Goal: Information Seeking & Learning: Check status

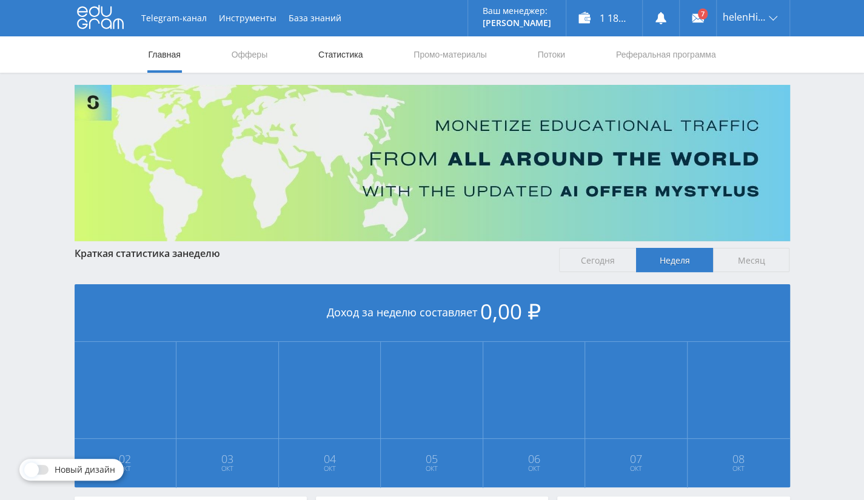
click at [344, 62] on link "Статистика" at bounding box center [340, 54] width 47 height 36
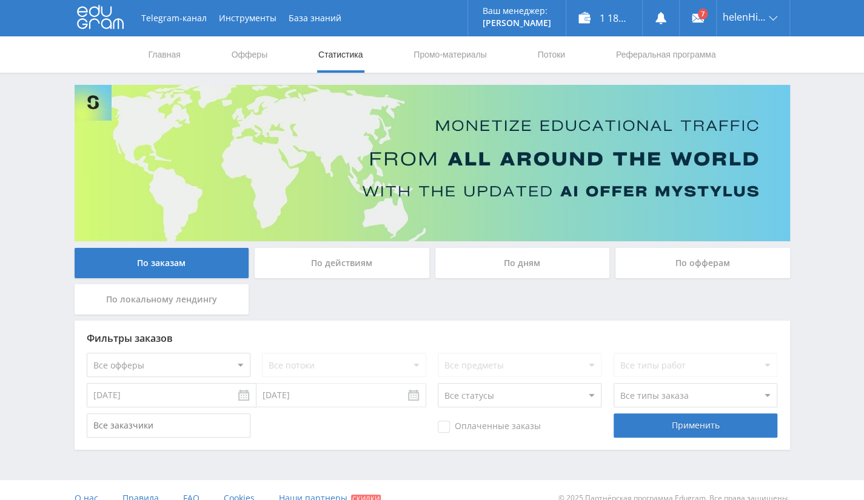
drag, startPoint x: 694, startPoint y: 248, endPoint x: 691, endPoint y: 255, distance: 7.1
click at [694, 248] on div "По офферам" at bounding box center [702, 263] width 175 height 30
click at [0, 0] on input "По офферам" at bounding box center [0, 0] width 0 height 0
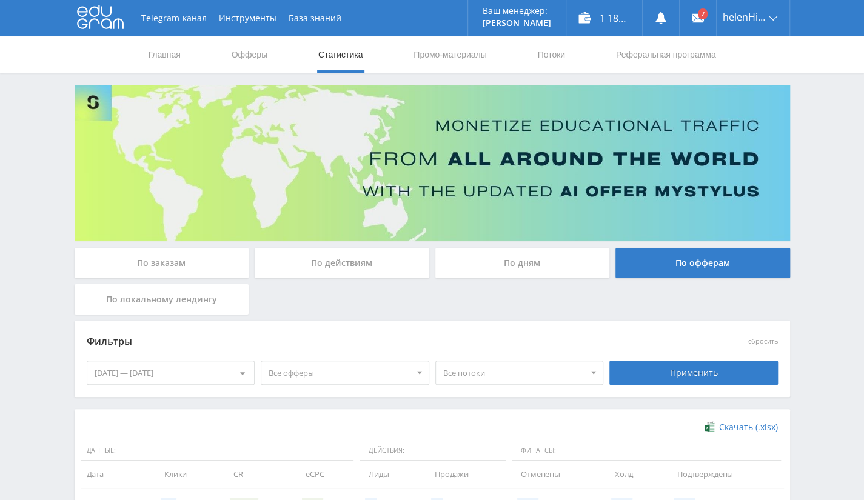
click at [206, 373] on div "02.10.2025 — 08.10.2025" at bounding box center [170, 372] width 167 height 23
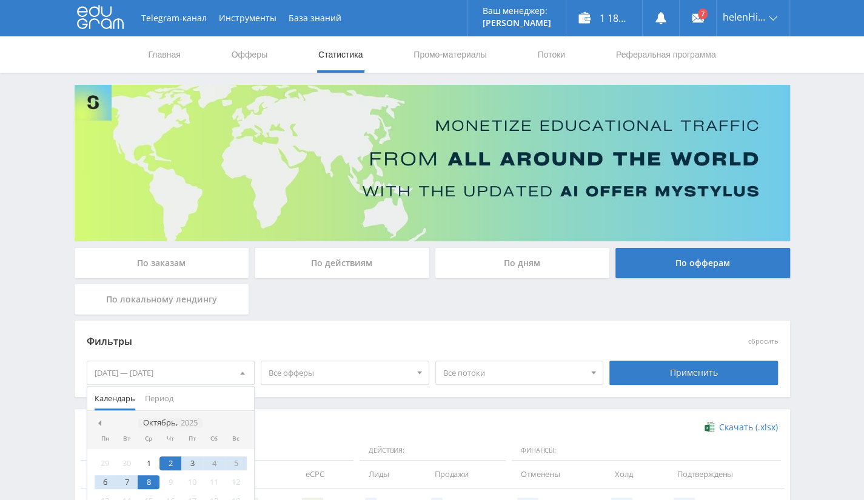
click at [184, 421] on icon "2025" at bounding box center [189, 422] width 17 height 9
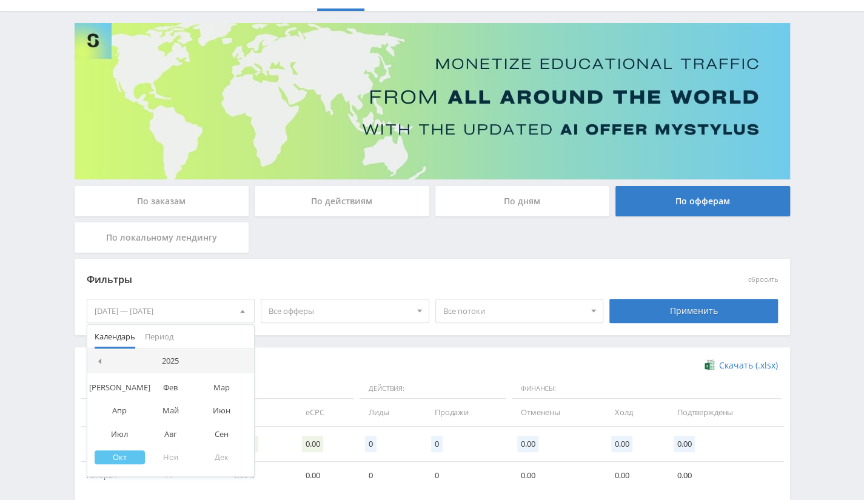
scroll to position [129, 0]
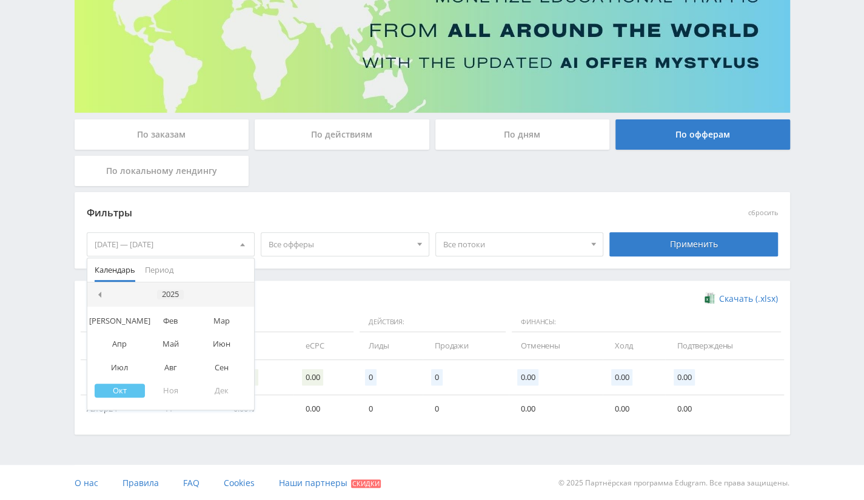
click at [177, 290] on div "2025" at bounding box center [170, 295] width 27 height 10
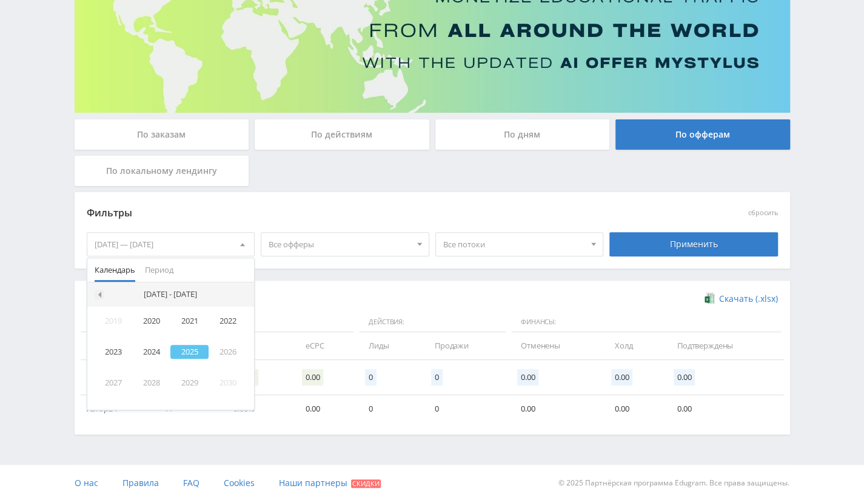
click at [98, 292] on span at bounding box center [98, 295] width 6 height 6
click at [108, 383] on div "2017" at bounding box center [114, 383] width 38 height 14
click at [221, 390] on div "Дек" at bounding box center [221, 391] width 51 height 14
click at [100, 396] on div "18" at bounding box center [106, 391] width 22 height 14
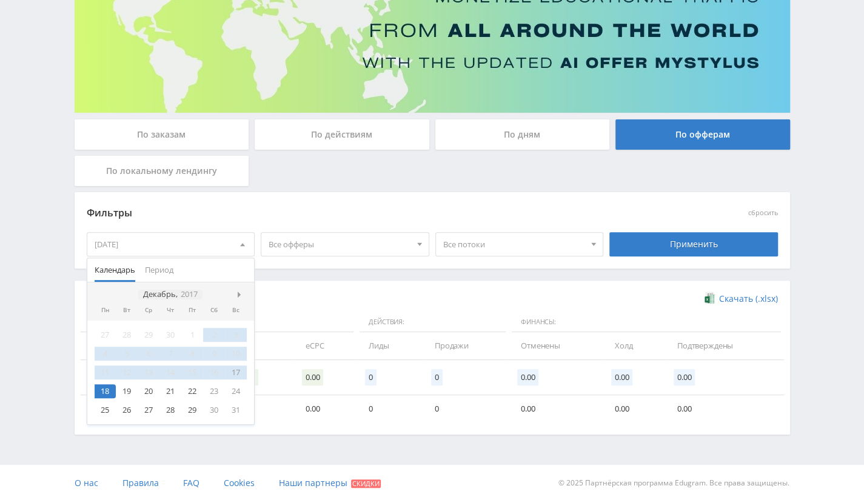
click at [176, 290] on div "Декабрь, 2017" at bounding box center [170, 295] width 64 height 10
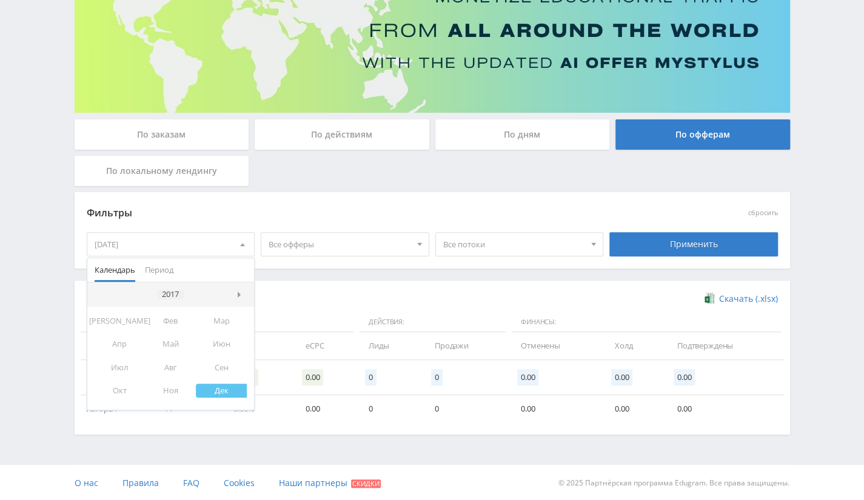
click at [173, 295] on div "2017" at bounding box center [170, 295] width 27 height 10
click at [234, 293] on nav "2010 - 2019" at bounding box center [170, 295] width 167 height 24
click at [238, 295] on span at bounding box center [241, 295] width 6 height 6
click at [188, 349] on div "2025" at bounding box center [189, 352] width 38 height 14
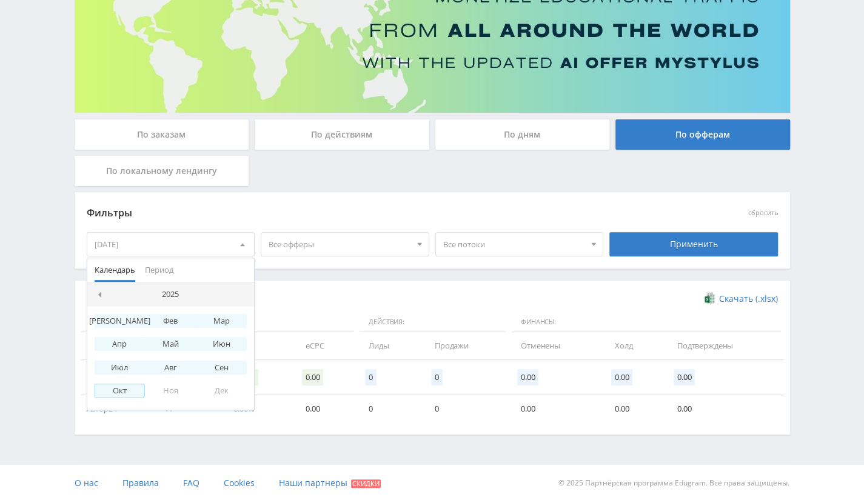
click at [108, 387] on div "Окт" at bounding box center [120, 391] width 51 height 14
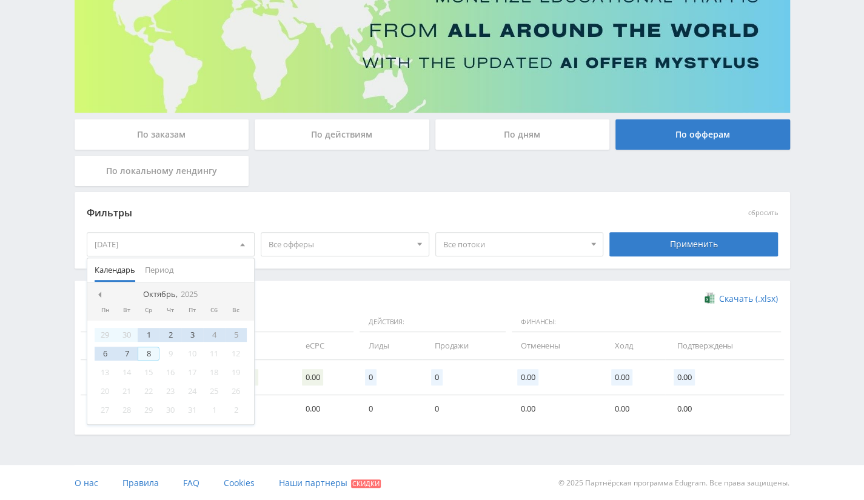
click at [147, 353] on div "8" at bounding box center [149, 354] width 22 height 14
click at [718, 246] on div "Применить" at bounding box center [693, 244] width 169 height 24
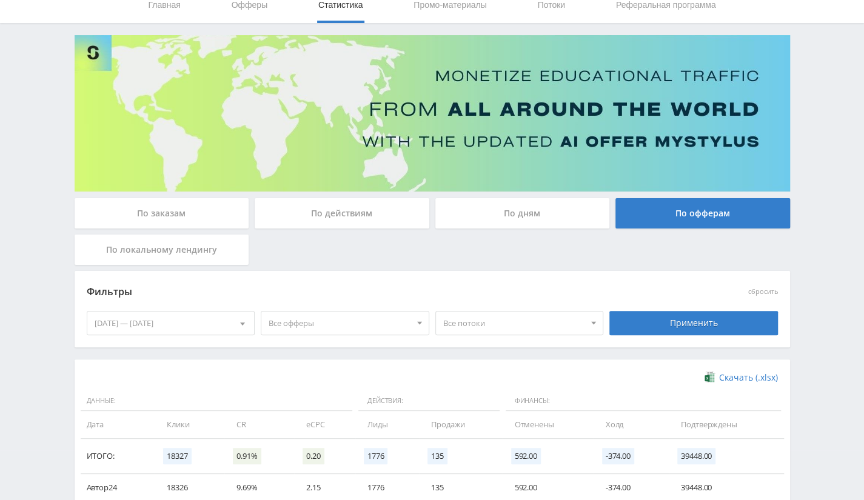
scroll to position [0, 0]
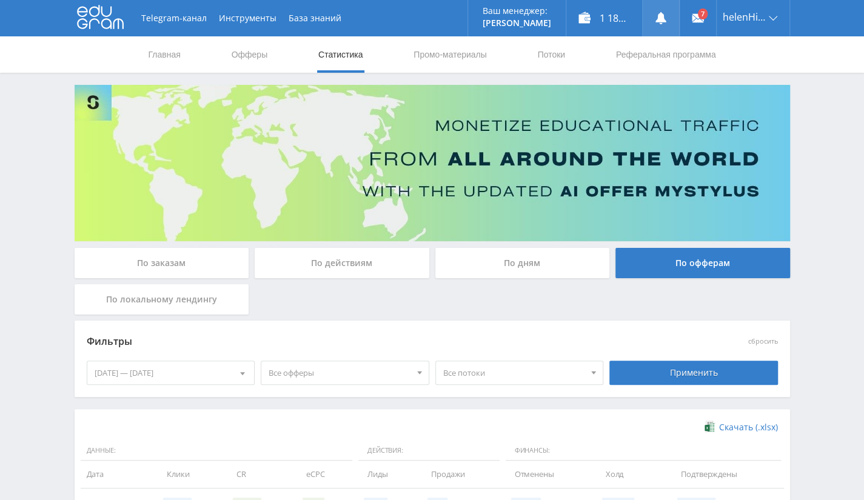
click at [668, 21] on link at bounding box center [661, 18] width 36 height 36
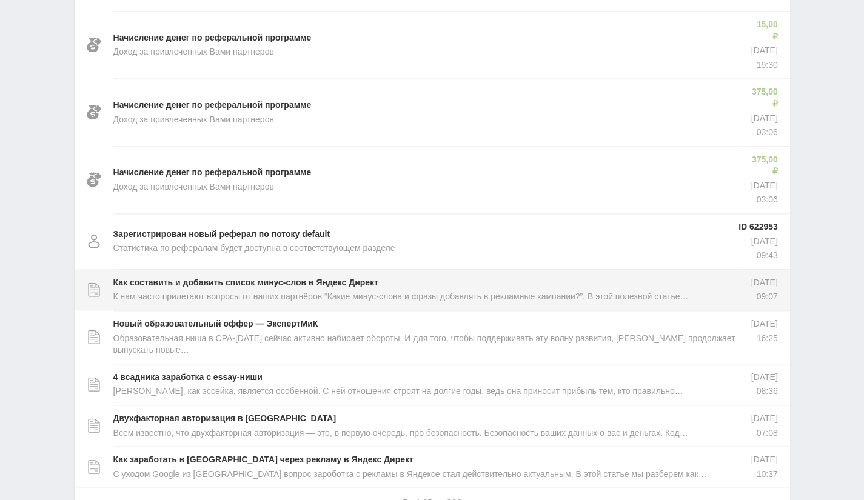
scroll to position [711, 0]
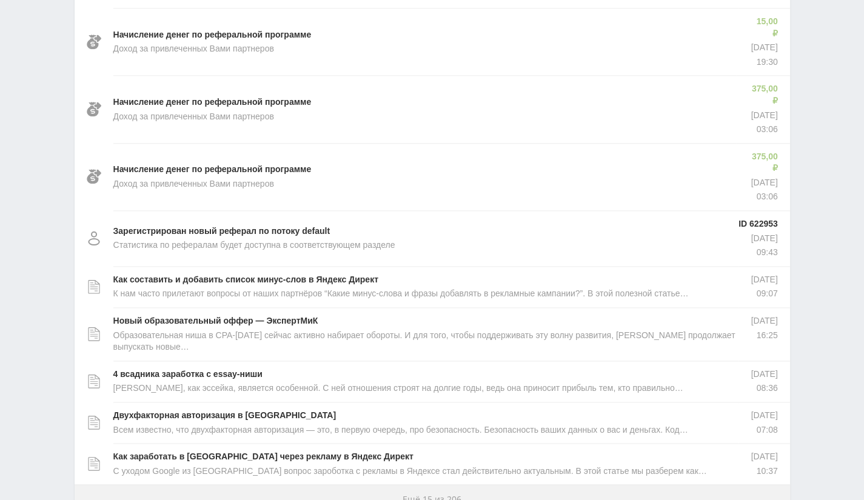
click at [540, 484] on button "Ещё 15 из 206" at bounding box center [432, 499] width 715 height 30
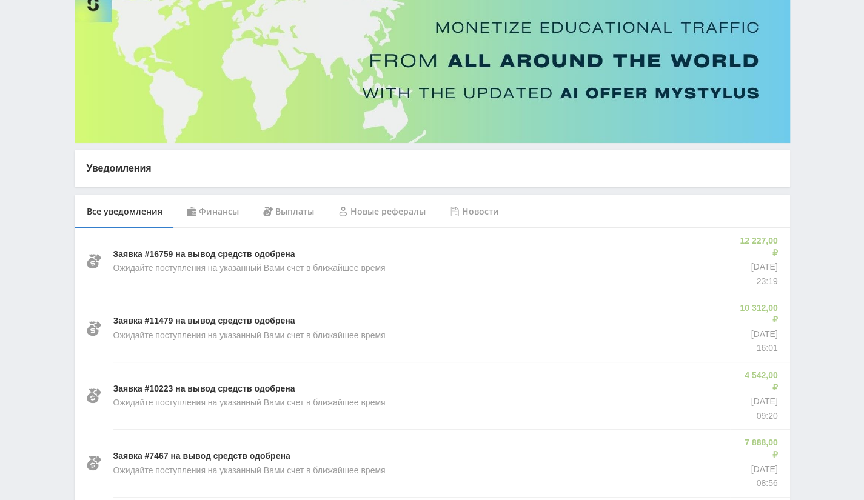
scroll to position [0, 0]
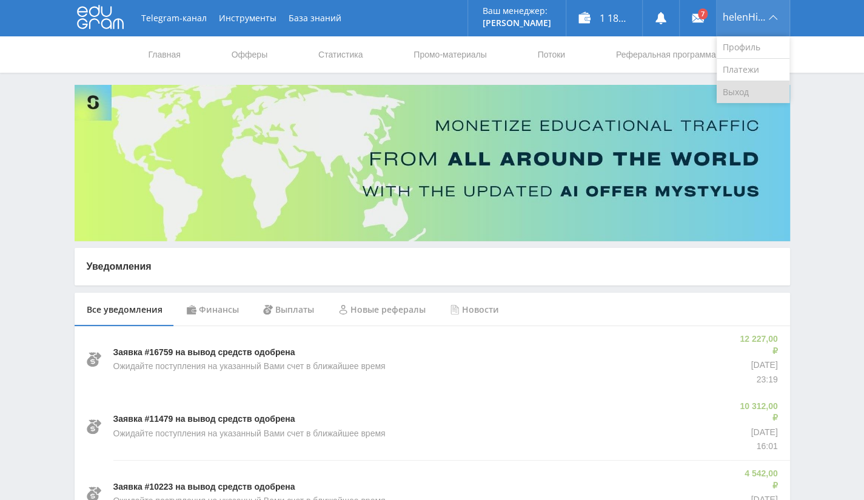
click at [731, 95] on link "Выход" at bounding box center [753, 92] width 73 height 22
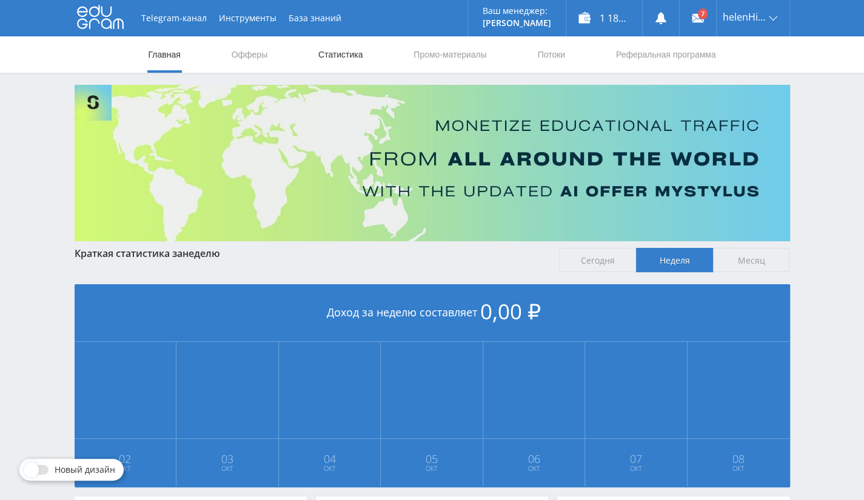
click at [347, 59] on link "Статистика" at bounding box center [340, 54] width 47 height 36
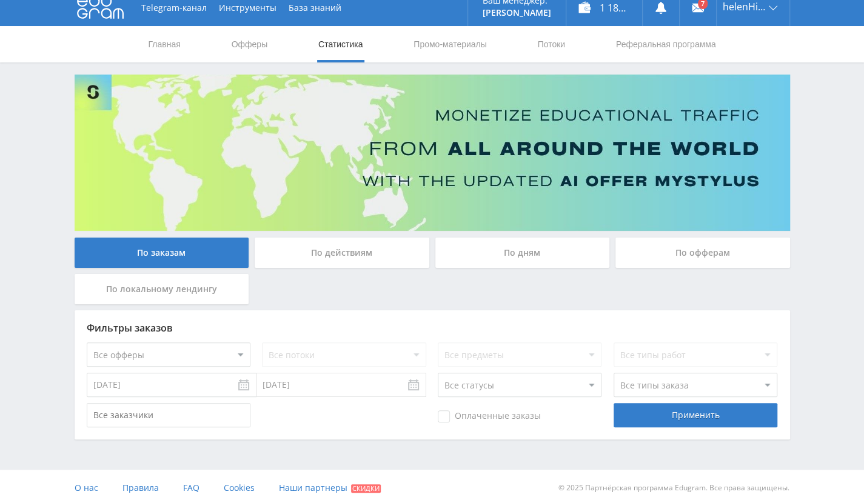
scroll to position [16, 0]
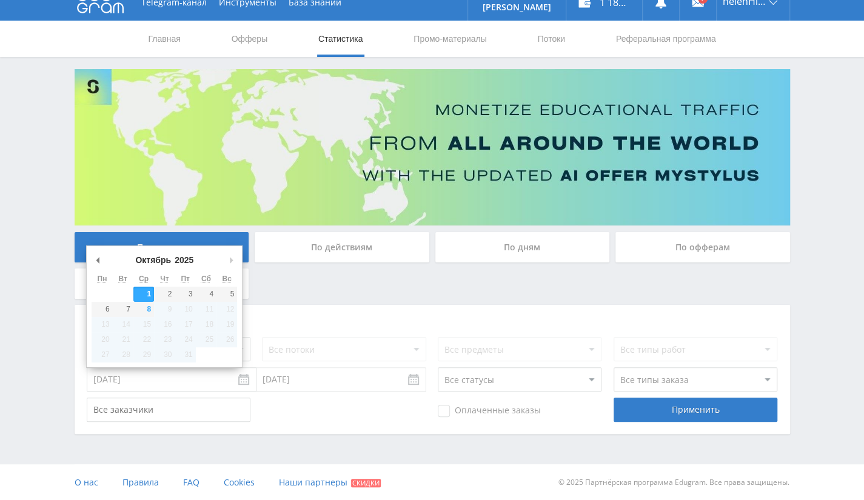
click at [240, 376] on input "01.10.2025" at bounding box center [172, 379] width 170 height 24
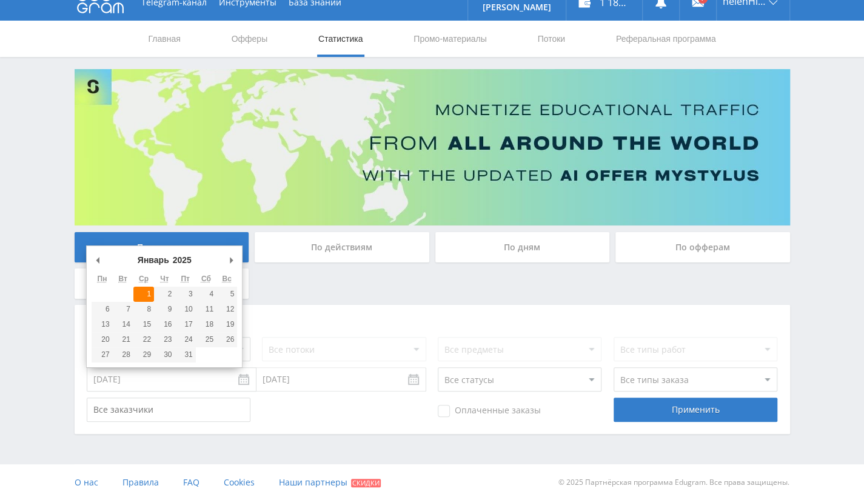
type input "01.01.2025"
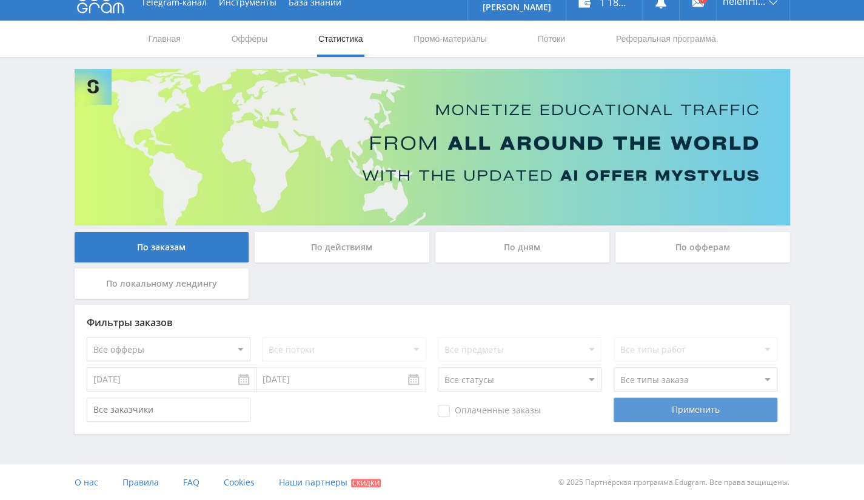
click at [696, 410] on div "Применить" at bounding box center [696, 410] width 164 height 24
click at [711, 239] on div "По офферам" at bounding box center [702, 247] width 175 height 30
click at [0, 0] on input "По офферам" at bounding box center [0, 0] width 0 height 0
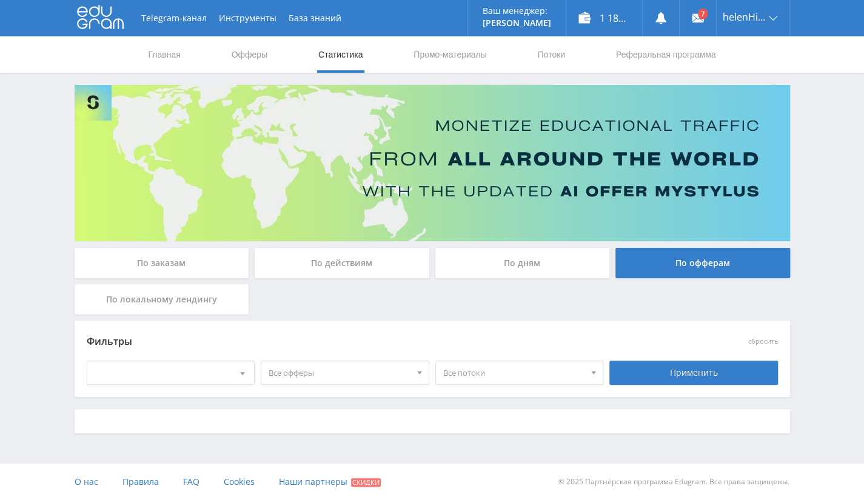
scroll to position [0, 0]
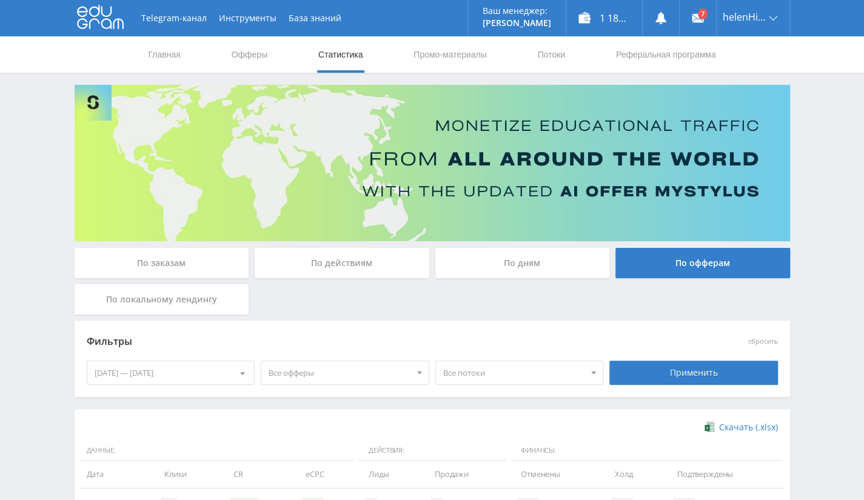
click at [213, 372] on div "02.10.2025 — 08.10.2025" at bounding box center [170, 372] width 167 height 23
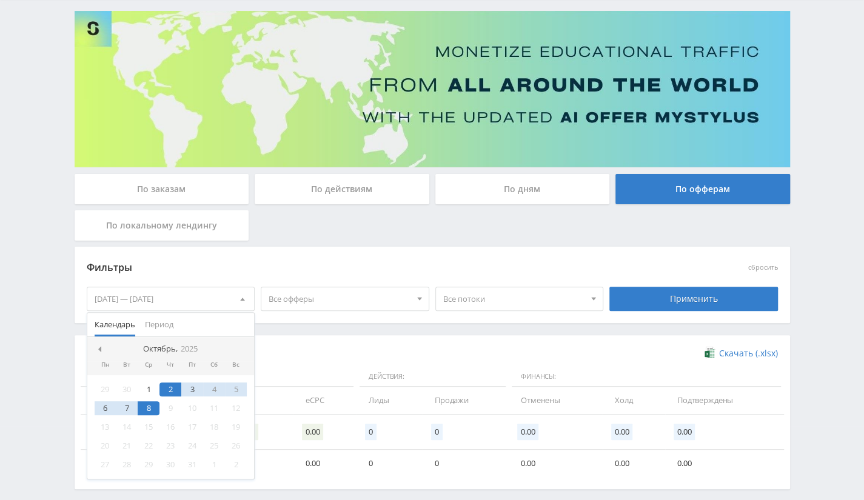
scroll to position [129, 0]
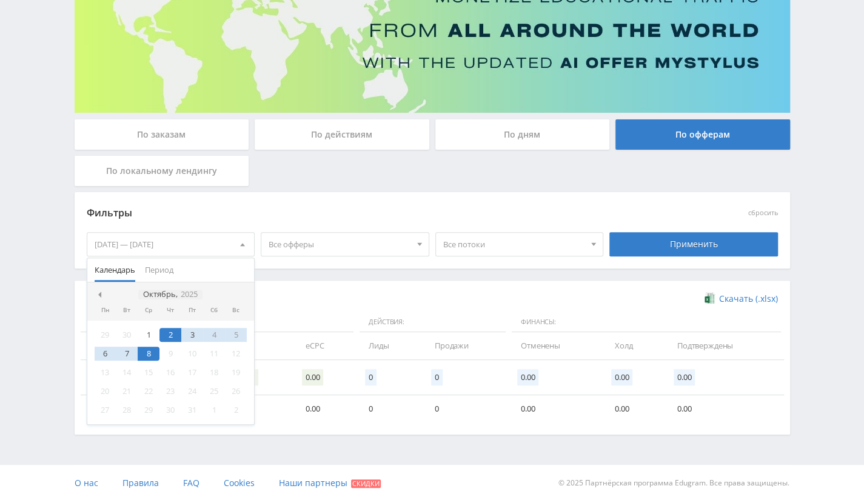
click at [155, 292] on div "Октябрь, 2025" at bounding box center [170, 295] width 64 height 10
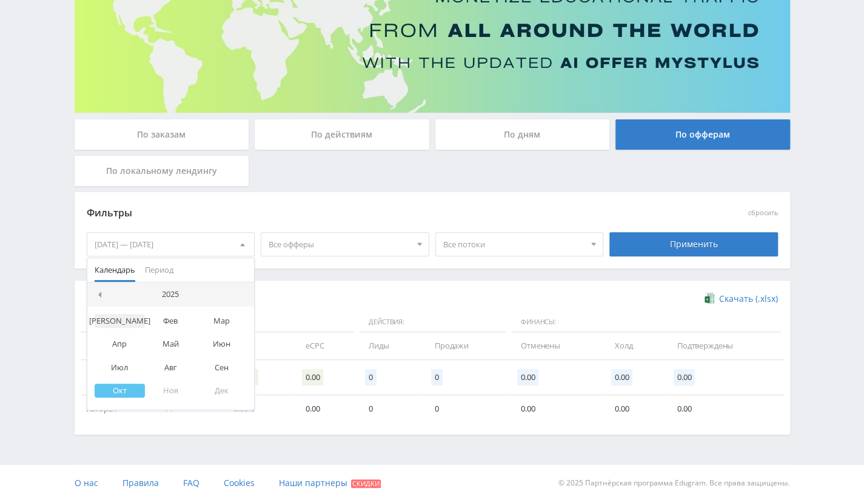
click at [119, 321] on div "Янв" at bounding box center [120, 321] width 51 height 14
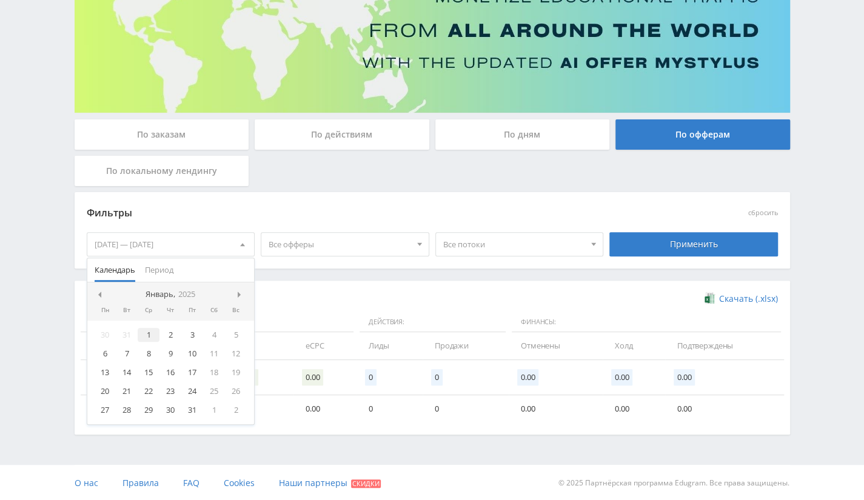
click at [146, 329] on div "1" at bounding box center [149, 335] width 22 height 14
click at [186, 290] on icon "2025" at bounding box center [186, 294] width 17 height 9
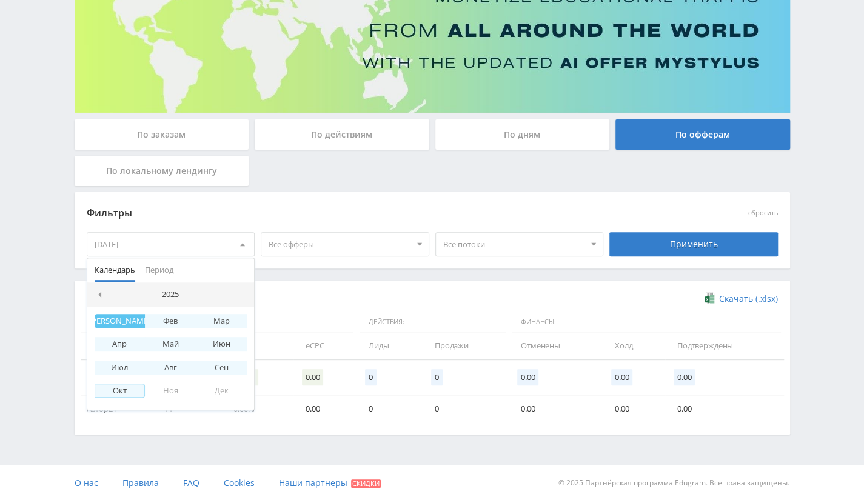
click at [118, 387] on div "Окт" at bounding box center [120, 391] width 51 height 14
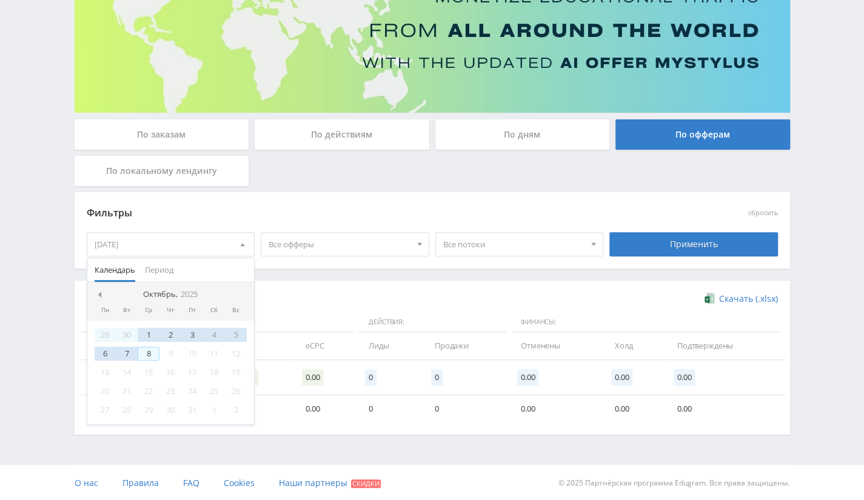
click at [153, 349] on div "8" at bounding box center [149, 354] width 22 height 14
click at [680, 239] on div "Применить" at bounding box center [693, 244] width 169 height 24
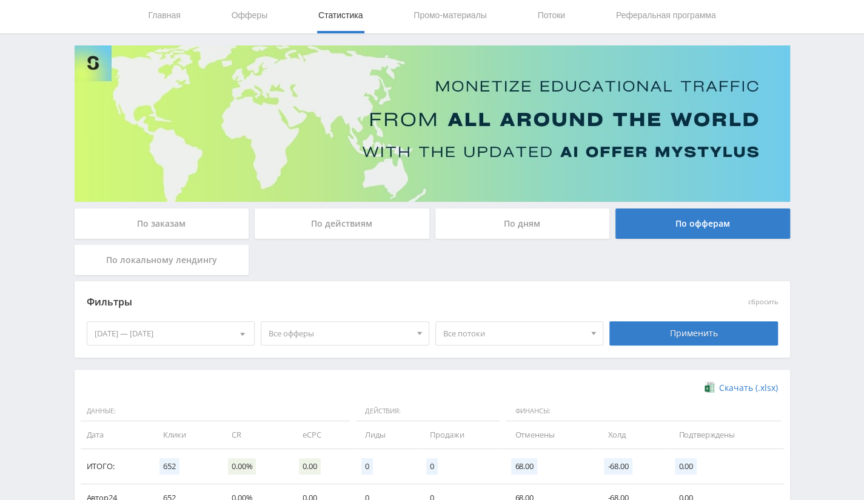
scroll to position [0, 0]
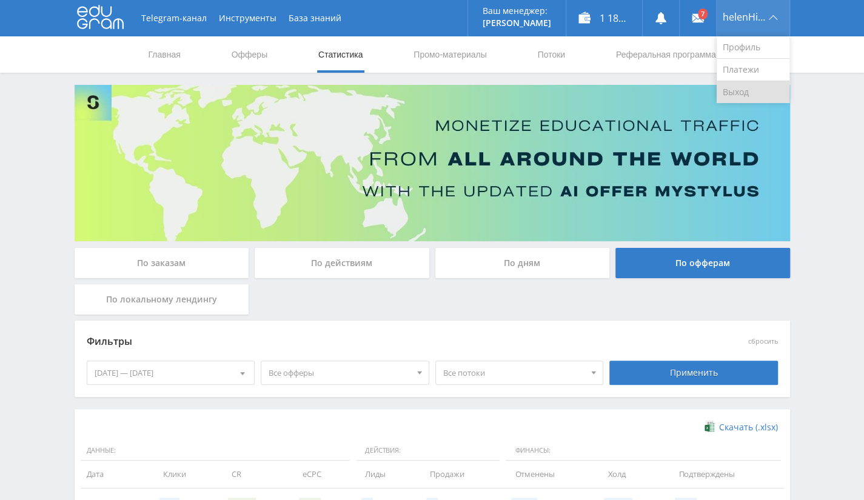
click at [741, 88] on link "Выход" at bounding box center [753, 92] width 73 height 22
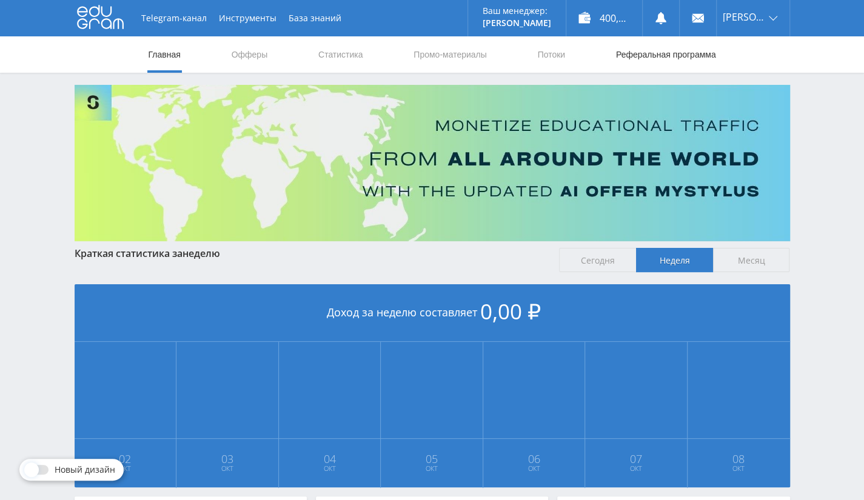
click at [697, 58] on link "Реферальная программа" at bounding box center [666, 54] width 102 height 36
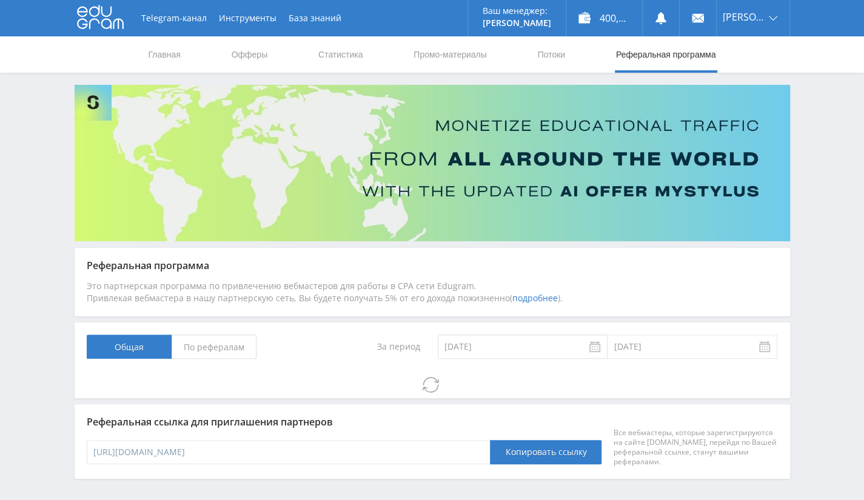
click at [218, 348] on span "По рефералам" at bounding box center [214, 347] width 85 height 24
click at [0, 0] on input "По рефералам" at bounding box center [0, 0] width 0 height 0
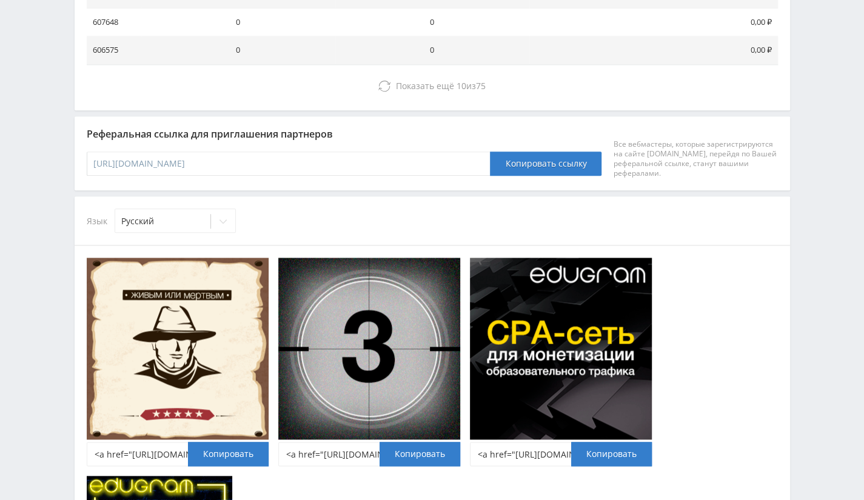
scroll to position [424, 0]
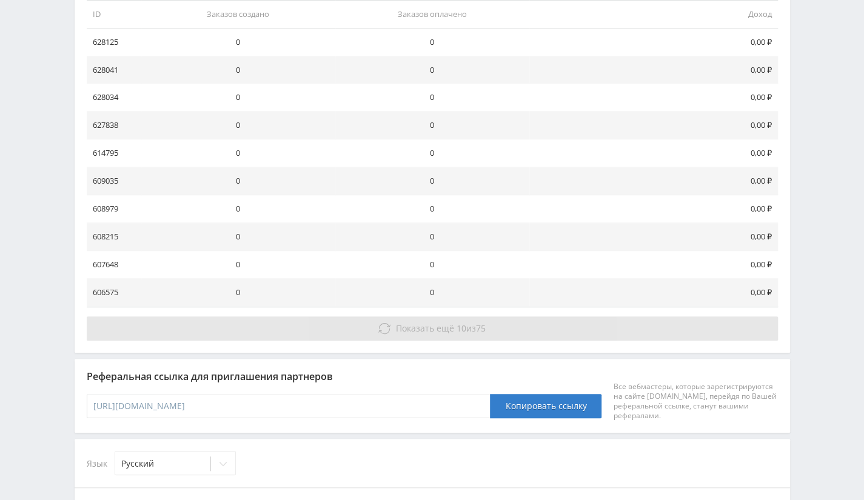
click at [346, 325] on button "Показать ещё 10 из 75" at bounding box center [432, 328] width 691 height 24
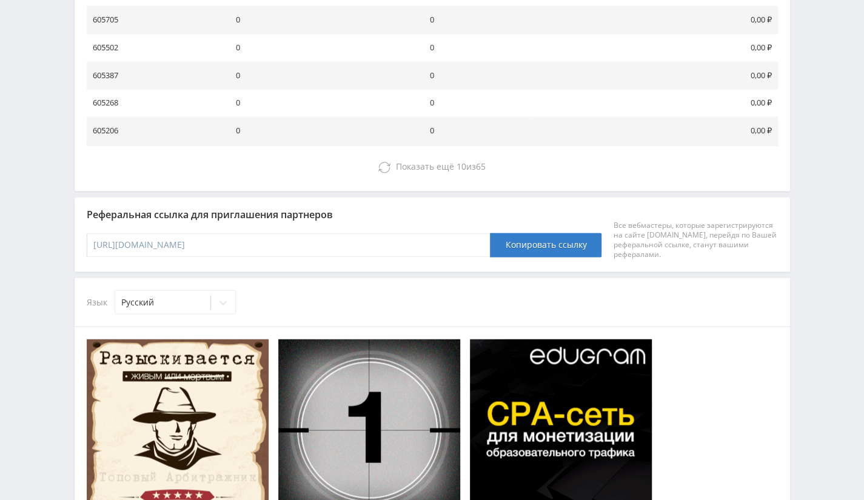
scroll to position [846, 0]
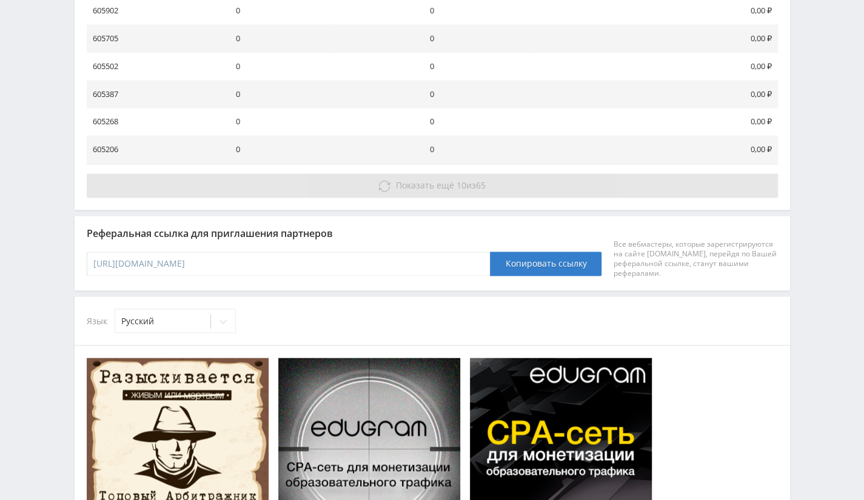
click at [488, 178] on button "Показать ещё 10 из 65" at bounding box center [432, 185] width 691 height 24
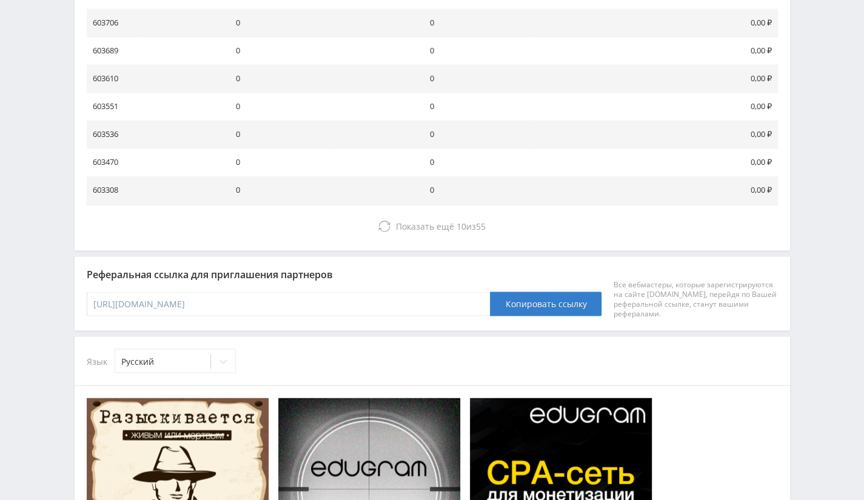
scroll to position [1270, 0]
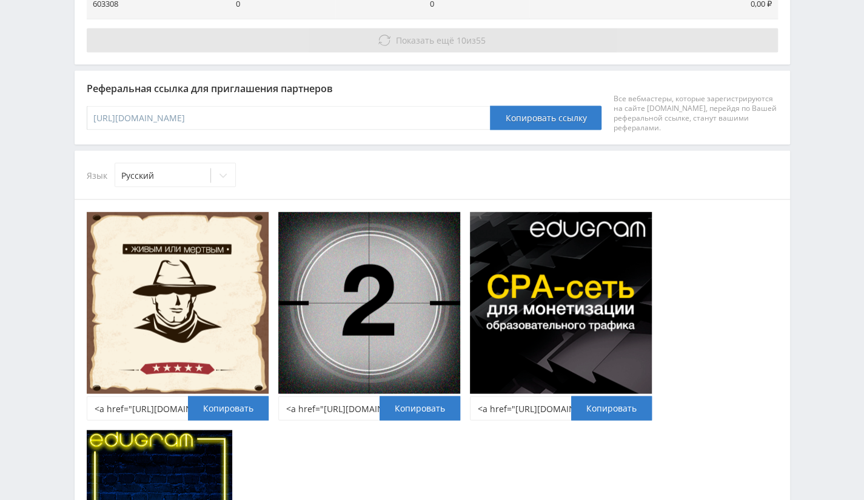
click at [532, 28] on div "Показать ещё 10 из 55" at bounding box center [432, 40] width 691 height 24
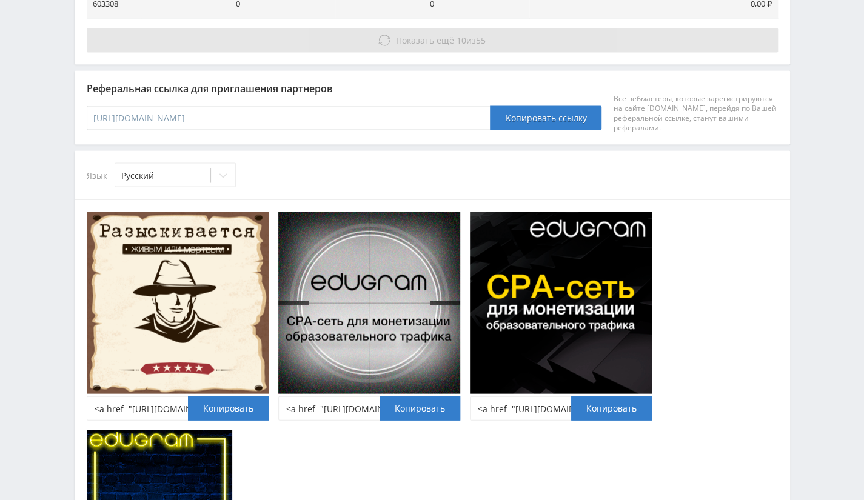
click at [538, 28] on button "Показать ещё 10 из 55" at bounding box center [432, 40] width 691 height 24
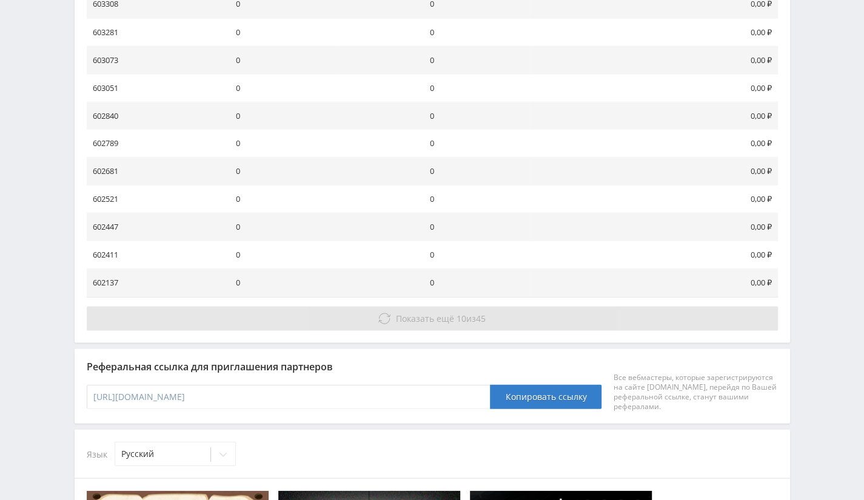
click at [457, 312] on span "10" at bounding box center [462, 318] width 10 height 12
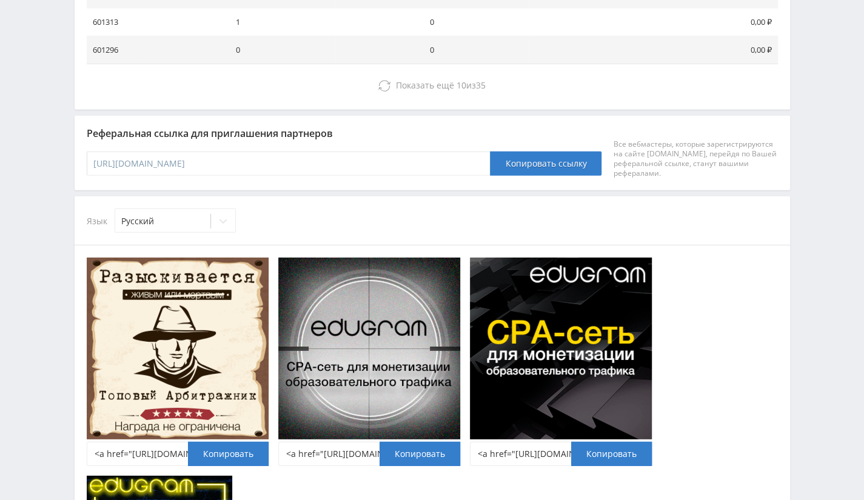
scroll to position [1695, 0]
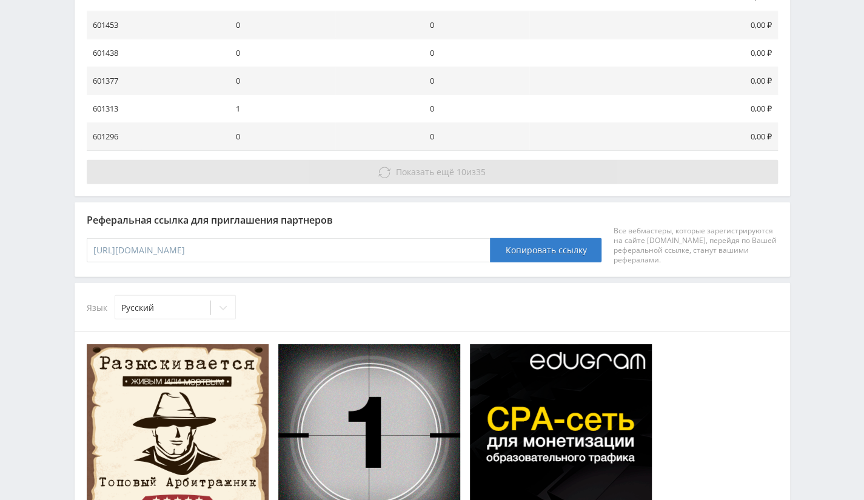
click at [460, 172] on button "Показать ещё 10 из 35" at bounding box center [432, 172] width 691 height 24
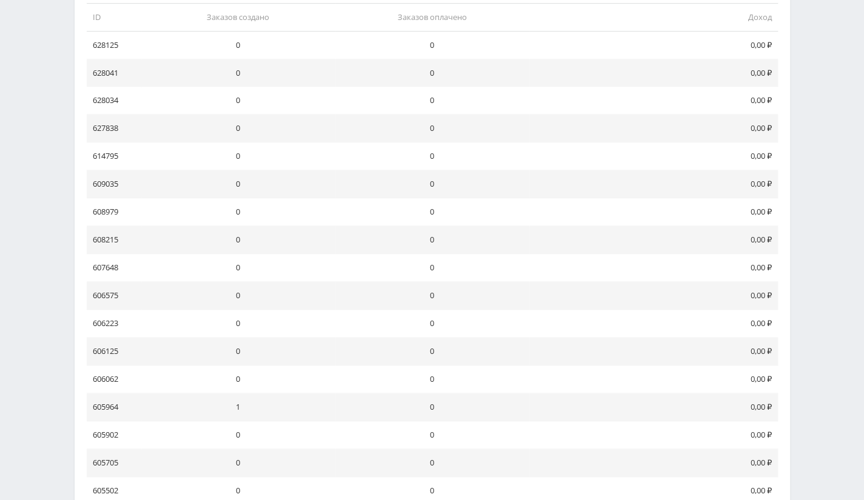
scroll to position [543, 0]
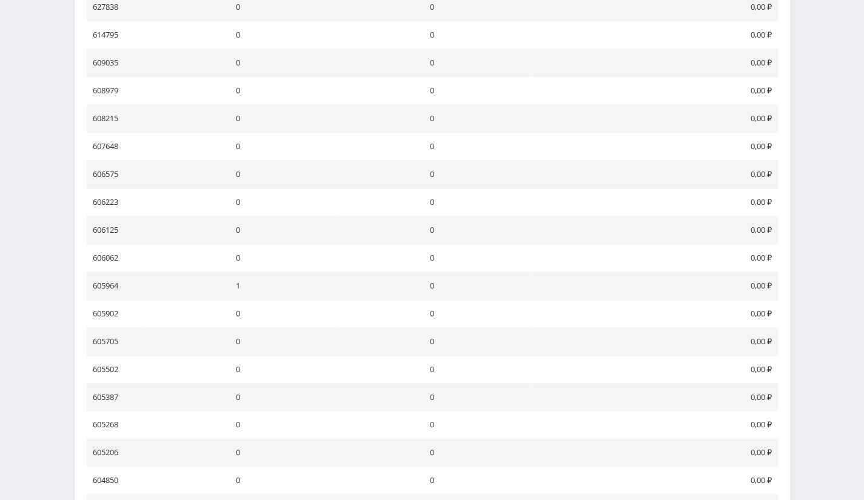
click at [118, 283] on td "605964" at bounding box center [114, 286] width 55 height 28
click at [114, 280] on td "605964" at bounding box center [114, 286] width 55 height 28
click at [115, 284] on td "605964" at bounding box center [114, 286] width 55 height 28
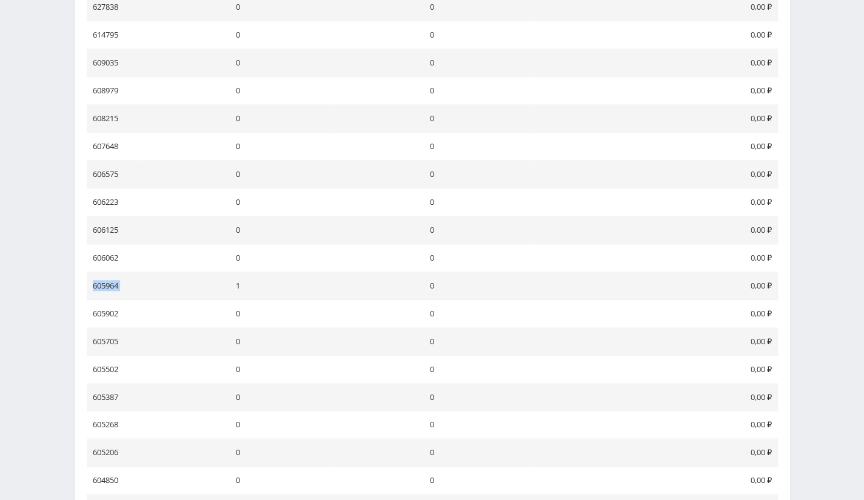
click at [115, 284] on td "605964" at bounding box center [114, 286] width 55 height 28
copy tr "605964"
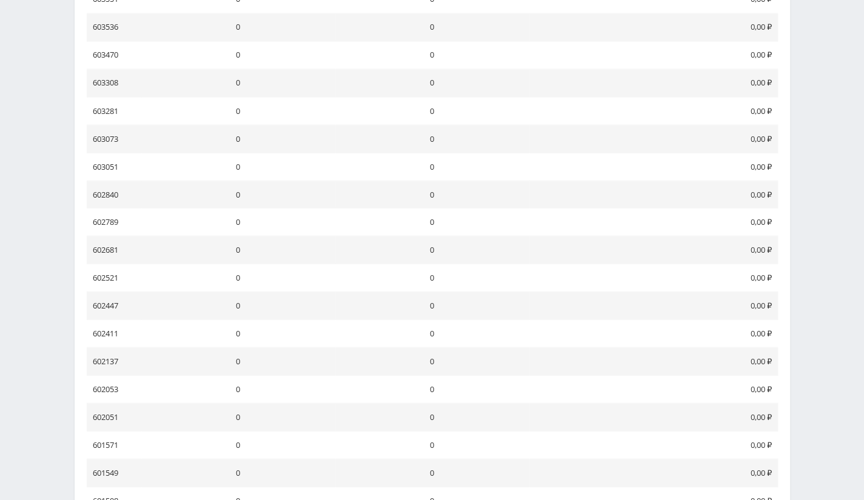
scroll to position [1334, 0]
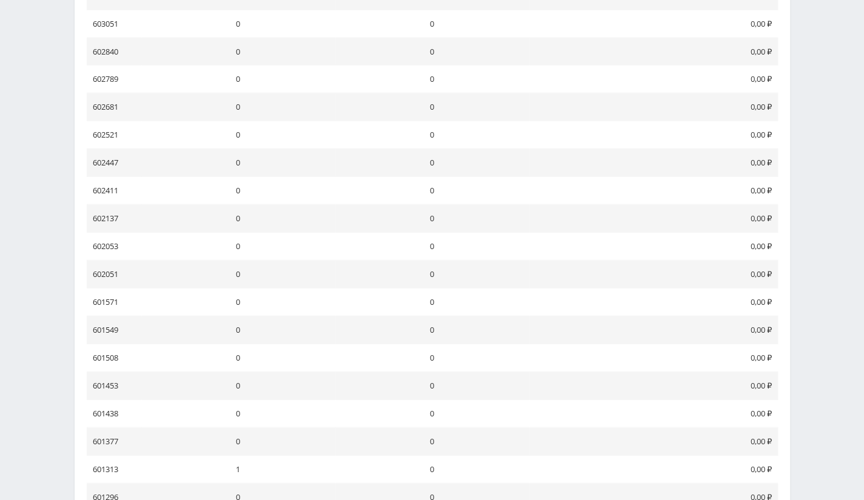
click at [111, 456] on td "601313" at bounding box center [114, 470] width 55 height 28
copy td "601313"
click at [429, 38] on td "0" at bounding box center [432, 52] width 194 height 28
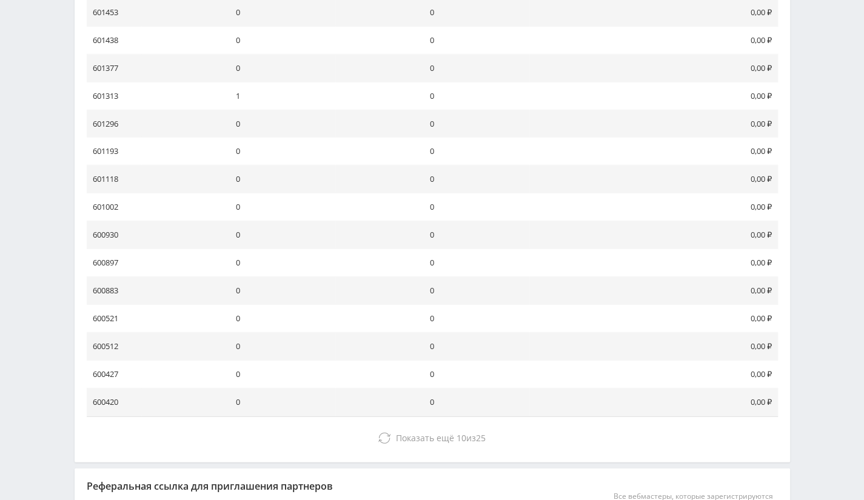
scroll to position [1698, 0]
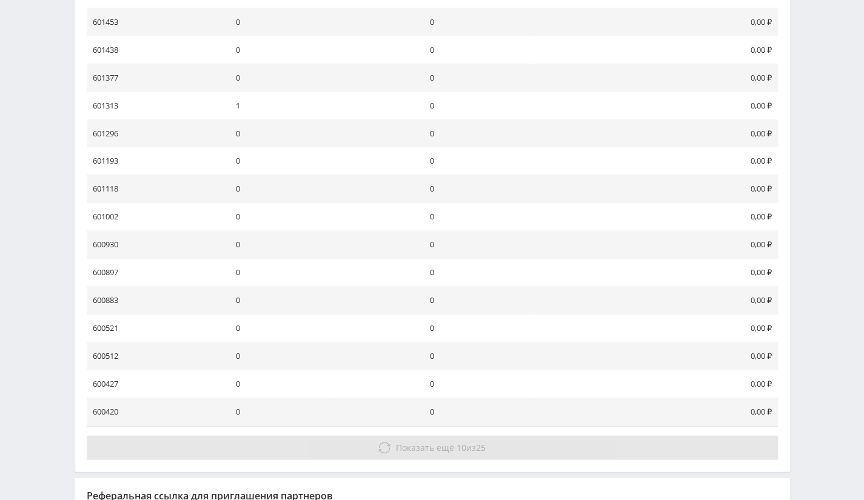
click at [428, 441] on button "Показать ещё 10 из 25" at bounding box center [432, 448] width 691 height 24
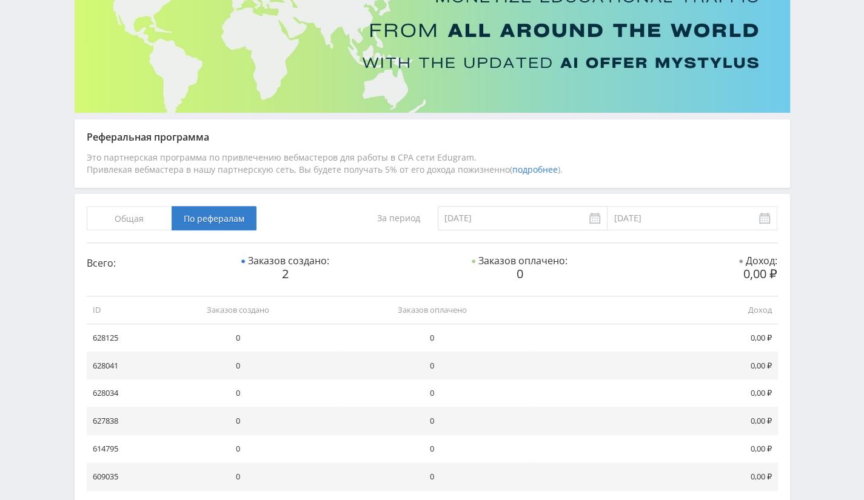
scroll to position [182, 0]
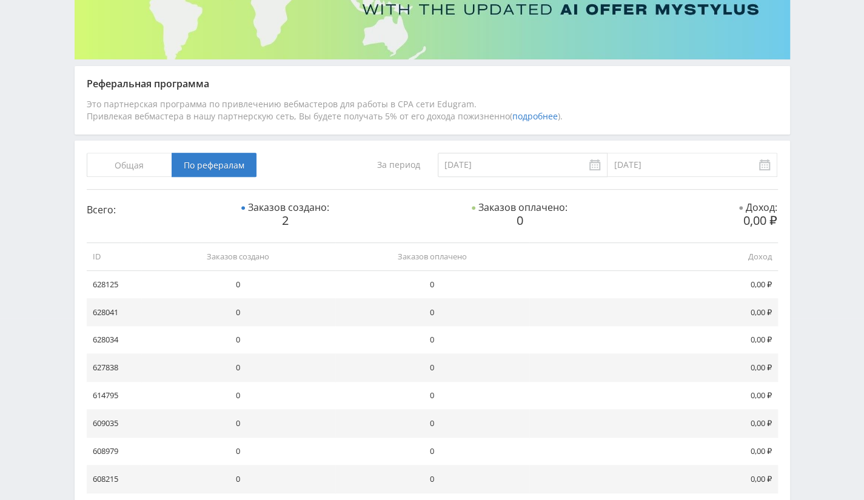
click at [107, 279] on td "628125" at bounding box center [114, 285] width 55 height 28
copy td "628125"
click at [107, 310] on td "628041" at bounding box center [114, 313] width 55 height 28
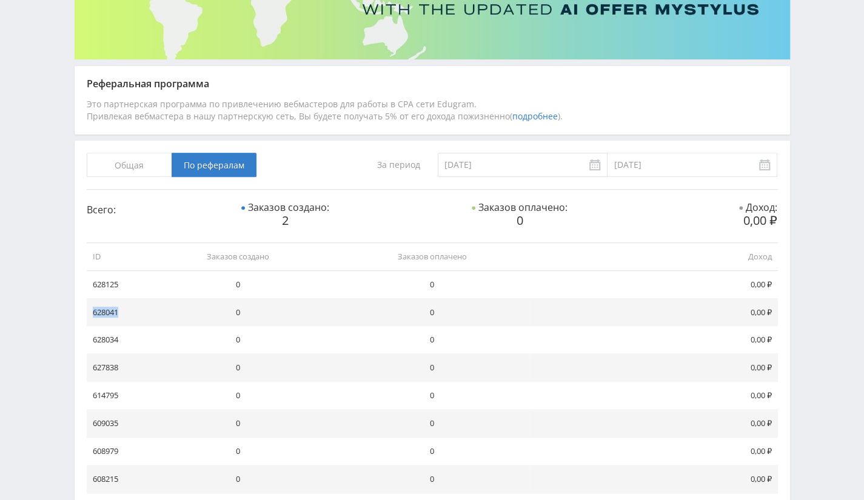
copy td "628041"
drag, startPoint x: 89, startPoint y: 261, endPoint x: 104, endPoint y: 275, distance: 20.6
click at [89, 261] on th "ID" at bounding box center [114, 257] width 55 height 28
click at [107, 341] on td "628034" at bounding box center [114, 340] width 55 height 28
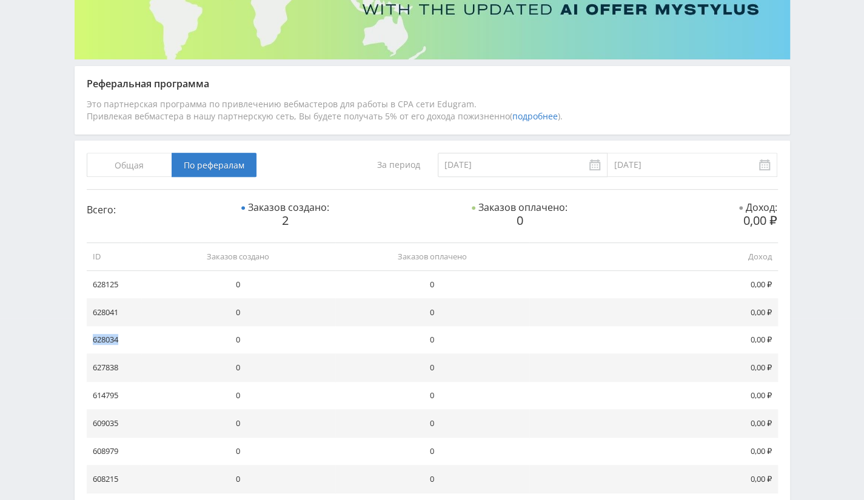
copy td "628034"
click at [107, 373] on td "627838" at bounding box center [114, 368] width 55 height 28
click at [106, 372] on td "627838" at bounding box center [114, 368] width 55 height 28
copy td "627838"
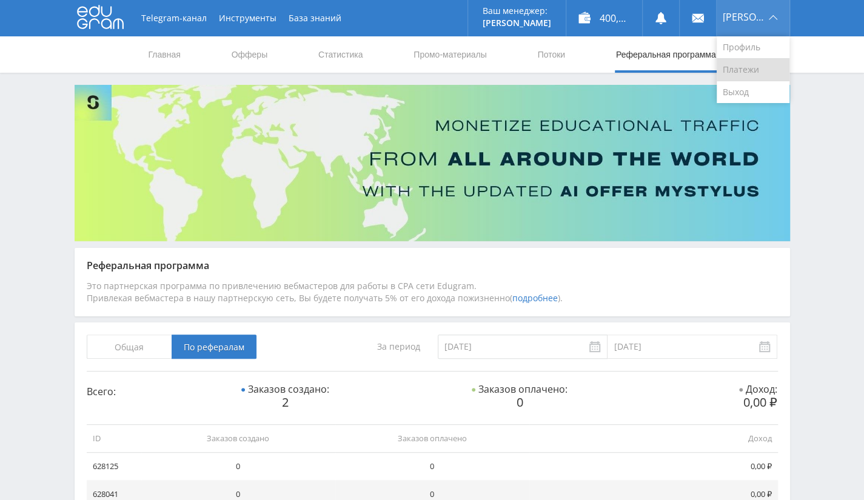
drag, startPoint x: 752, startPoint y: 86, endPoint x: 729, endPoint y: 68, distance: 28.9
click at [752, 86] on link "Выход" at bounding box center [753, 92] width 73 height 22
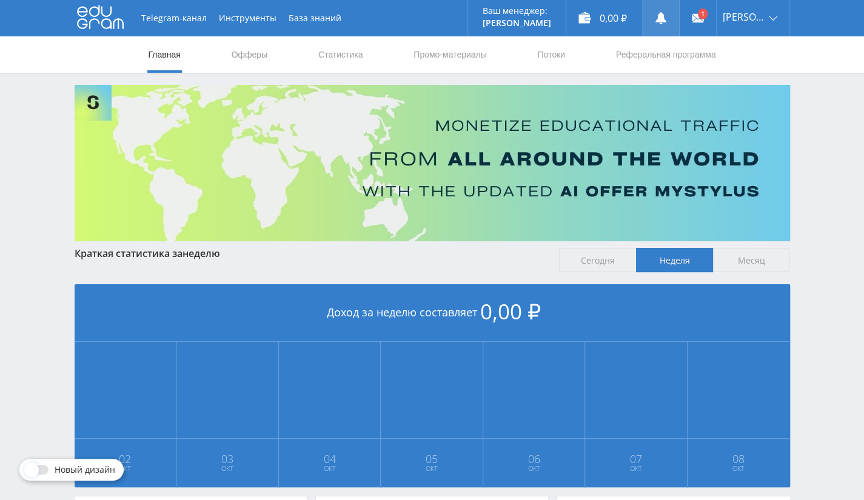
click at [674, 18] on link at bounding box center [661, 18] width 36 height 36
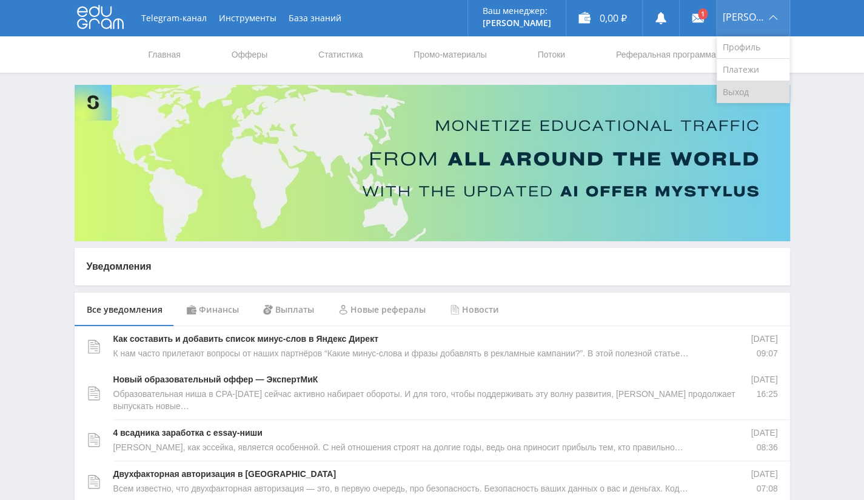
click at [750, 97] on link "Выход" at bounding box center [753, 92] width 73 height 22
